Goal: Obtain resource: Obtain resource

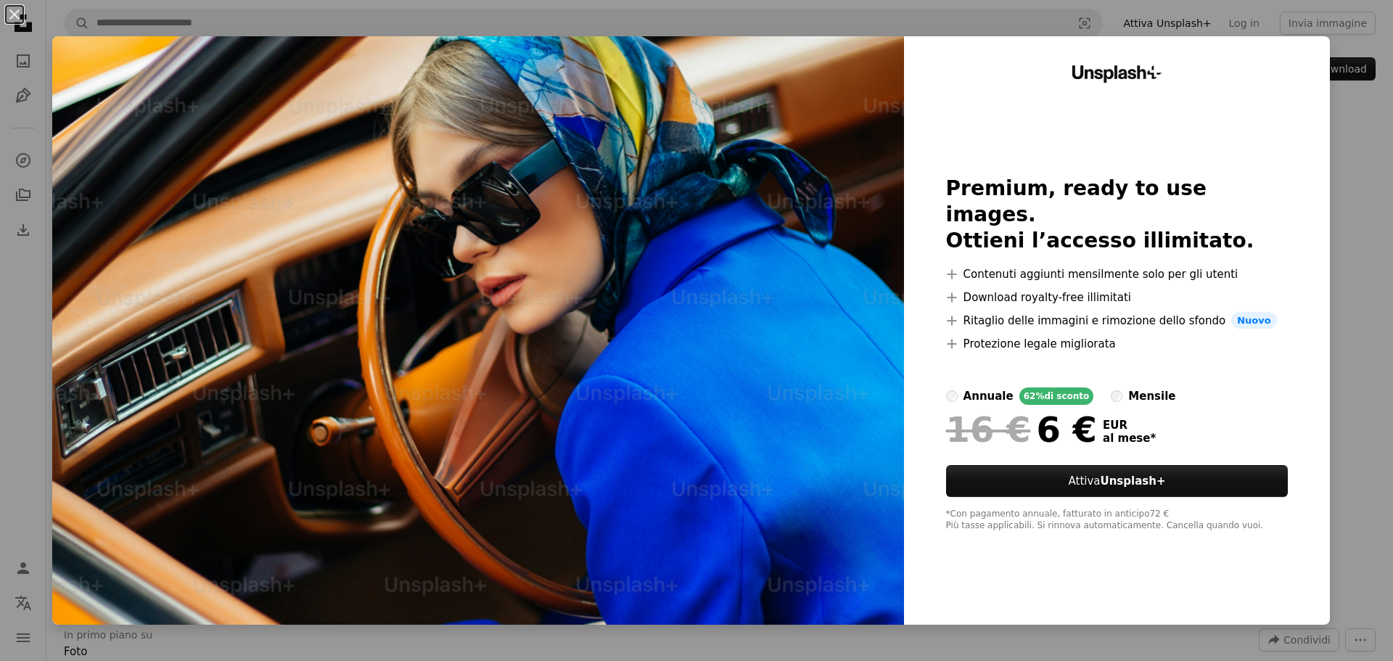
click at [1343, 158] on div "An X shape Unsplash+ Premium, ready to use images. Ottieni l’accesso illimitato…" at bounding box center [696, 330] width 1393 height 661
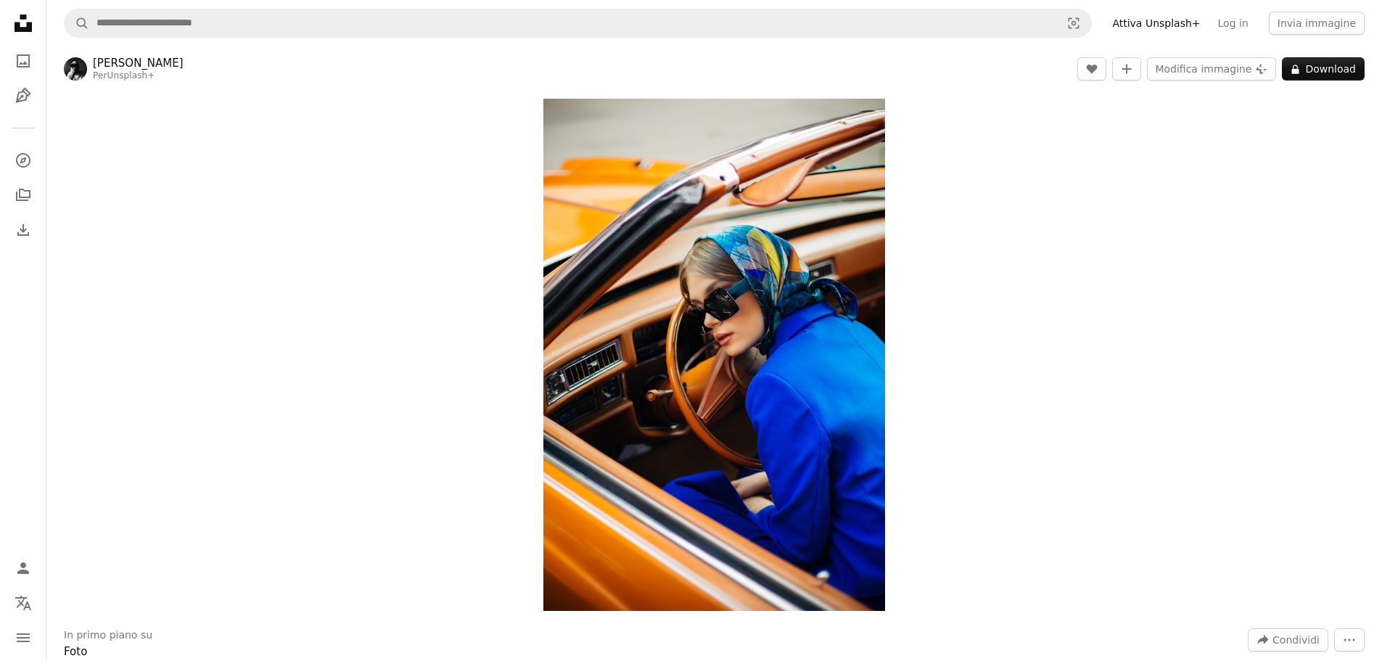
drag, startPoint x: 703, startPoint y: 184, endPoint x: 1114, endPoint y: 279, distance: 422.0
click at [1114, 279] on div "Zoom in" at bounding box center [713, 354] width 1335 height 527
click at [1298, 66] on icon "A lock" at bounding box center [1295, 69] width 11 height 11
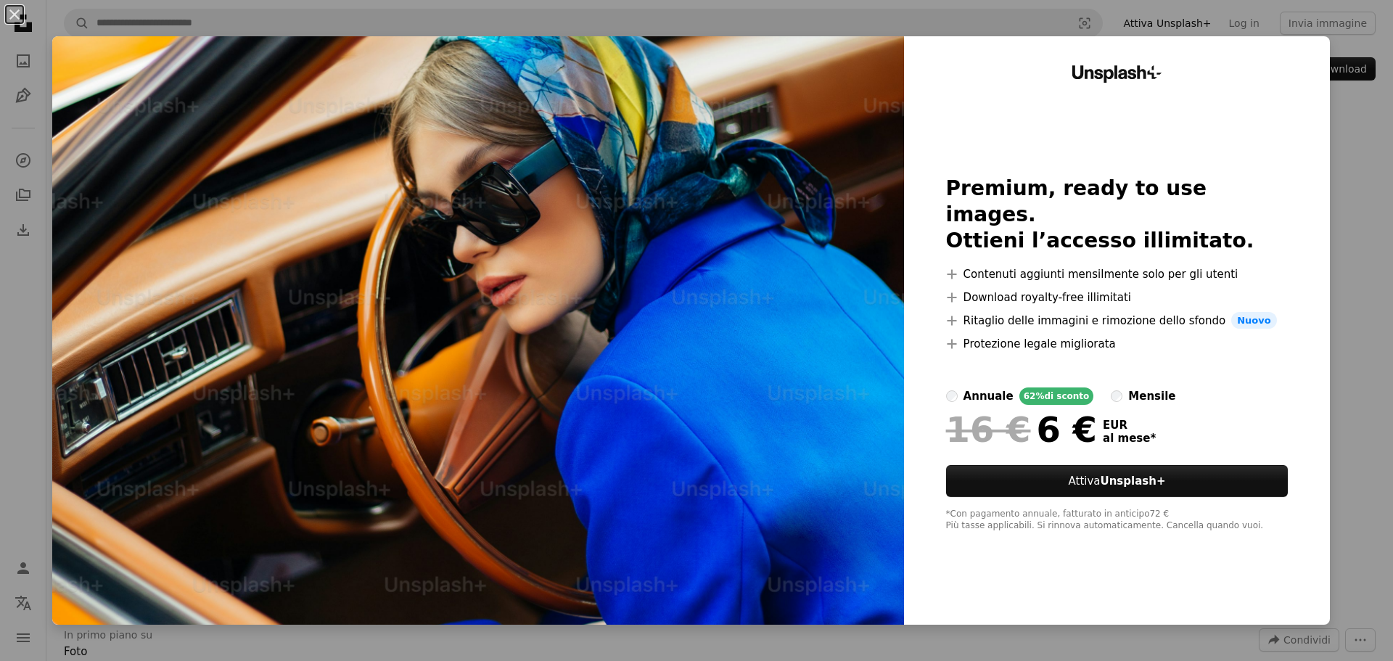
click at [1295, 73] on div "Unsplash+ Premium, ready to use images. Ottieni l’accesso illimitato. A plus si…" at bounding box center [1117, 330] width 426 height 588
click at [1368, 136] on div "An X shape Unsplash+ Premium, ready to use images. Ottieni l’accesso illimitato…" at bounding box center [696, 330] width 1393 height 661
